Goal: Task Accomplishment & Management: Complete application form

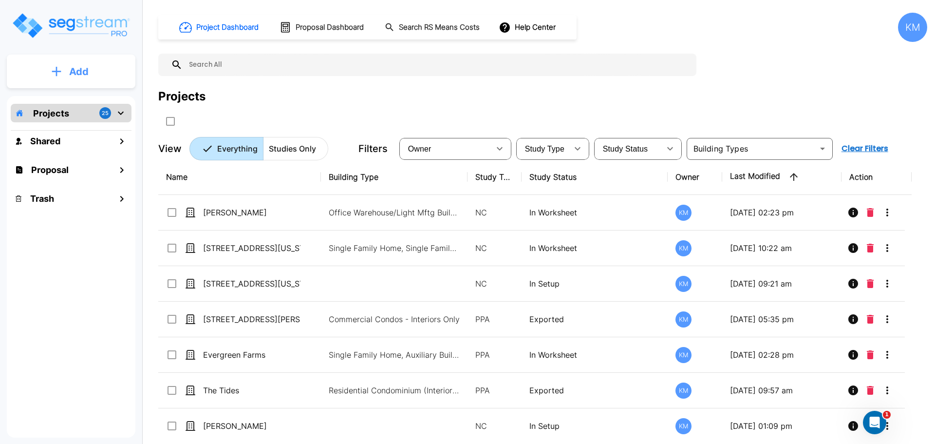
click at [95, 69] on button "Add" at bounding box center [71, 71] width 129 height 28
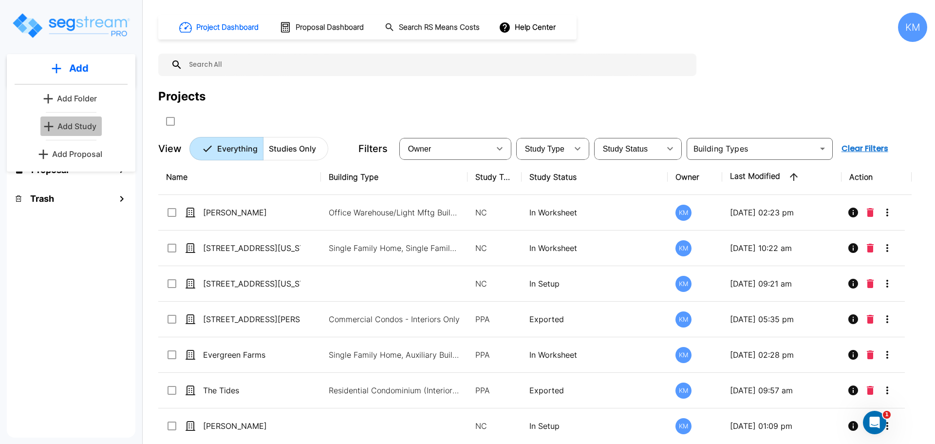
click at [85, 127] on p "Add Study" at bounding box center [76, 126] width 39 height 12
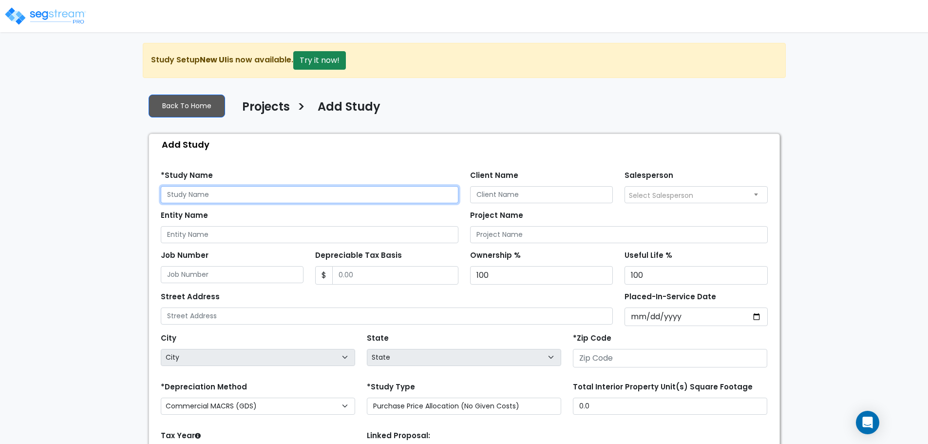
click at [242, 192] on input "text" at bounding box center [310, 194] width 298 height 17
type input "[PERSON_NAME] Unit A"
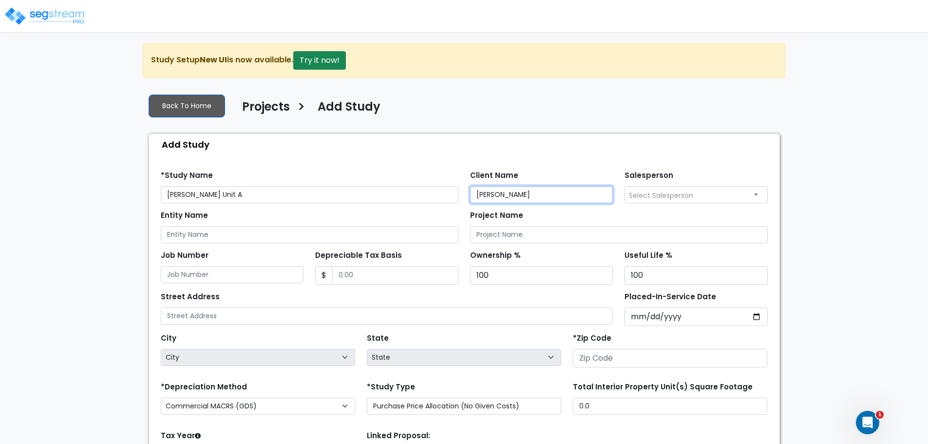
type input "[PERSON_NAME]"
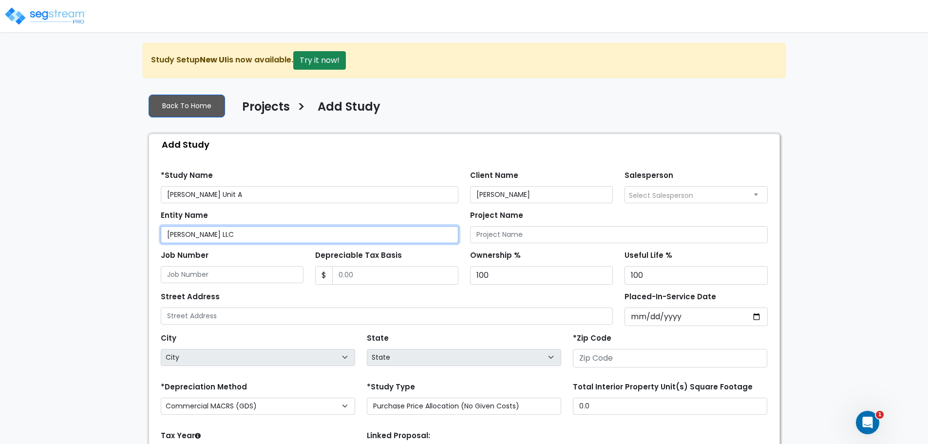
type input "[PERSON_NAME] LLC"
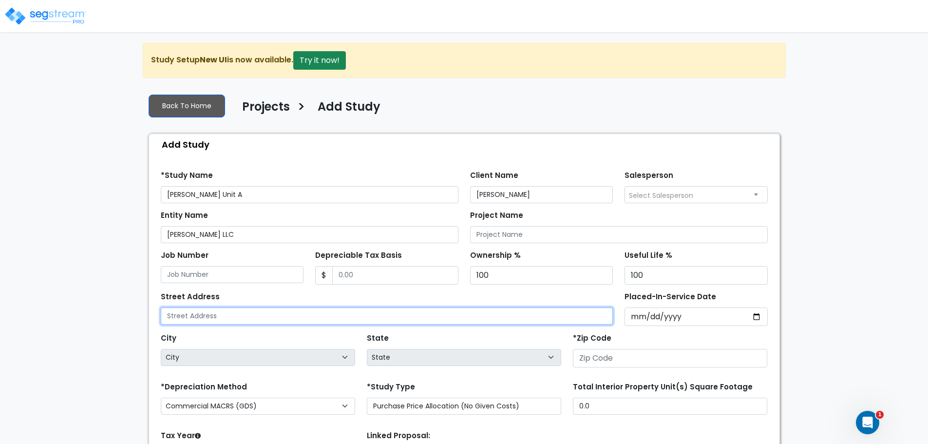
click at [285, 315] on input "text" at bounding box center [387, 315] width 453 height 17
type input "[STREET_ADDRESS][PERSON_NAME]"
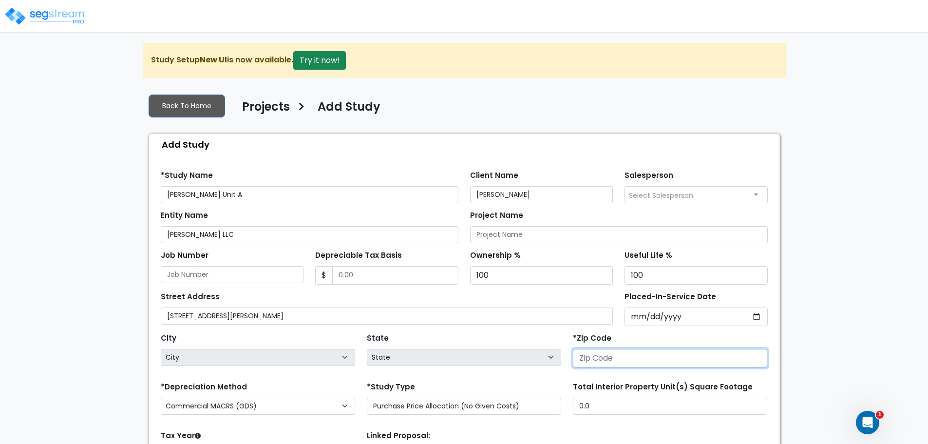
click at [643, 355] on input "number" at bounding box center [670, 358] width 194 height 19
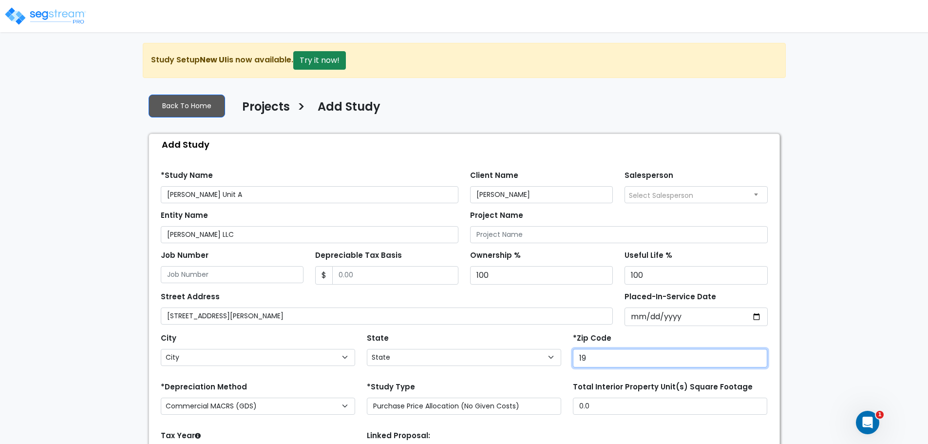
type input "199"
select select "PA"
type input "1990"
select select "DE"
type input "19904"
